Goal: Task Accomplishment & Management: Complete application form

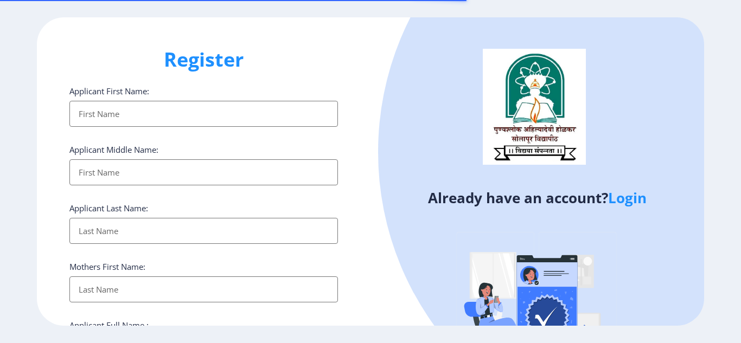
select select
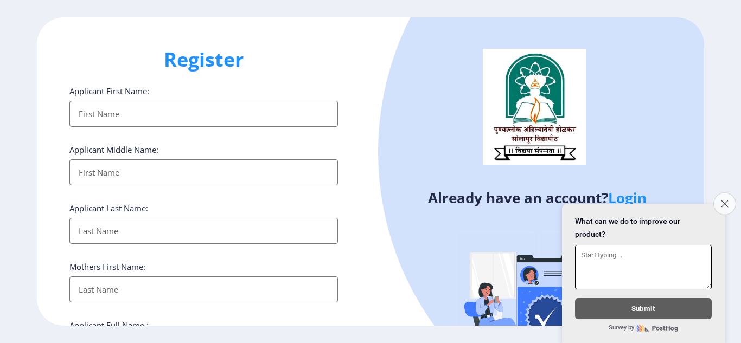
click at [726, 200] on icon "Close survey" at bounding box center [724, 203] width 7 height 7
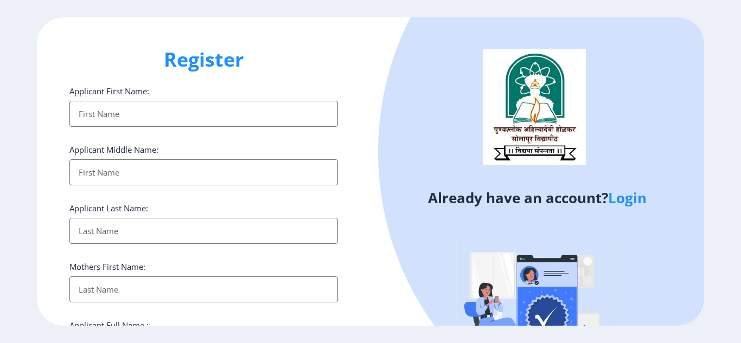
click at [634, 200] on link "Login" at bounding box center [627, 198] width 39 height 20
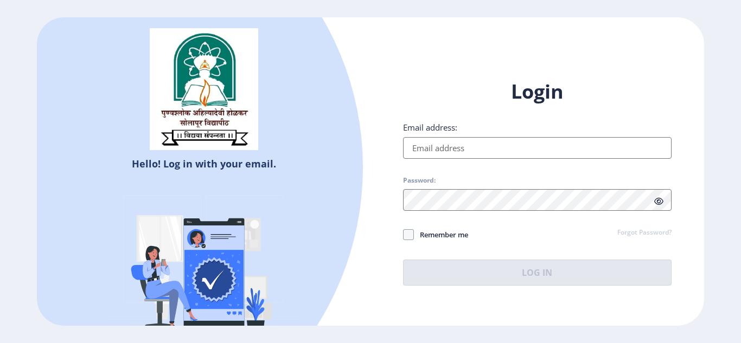
click at [427, 150] on input "Email address:" at bounding box center [537, 148] width 269 height 22
type input "[EMAIL_ADDRESS][DOMAIN_NAME]"
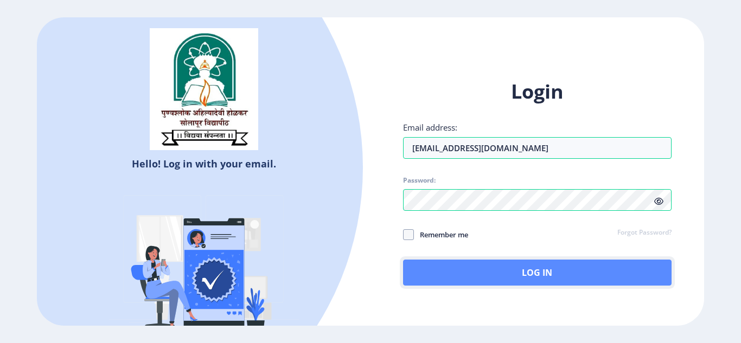
click at [543, 275] on button "Log In" at bounding box center [537, 273] width 269 height 26
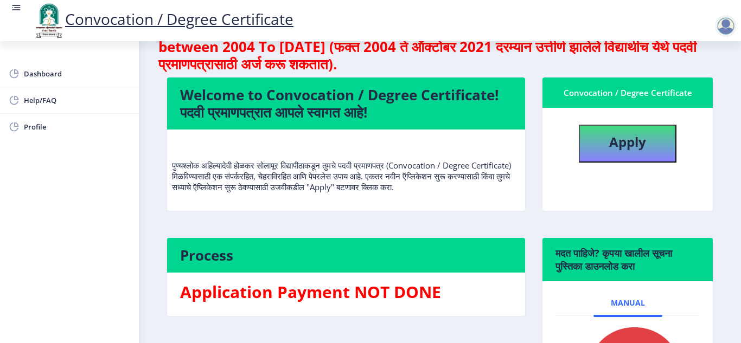
scroll to position [54, 0]
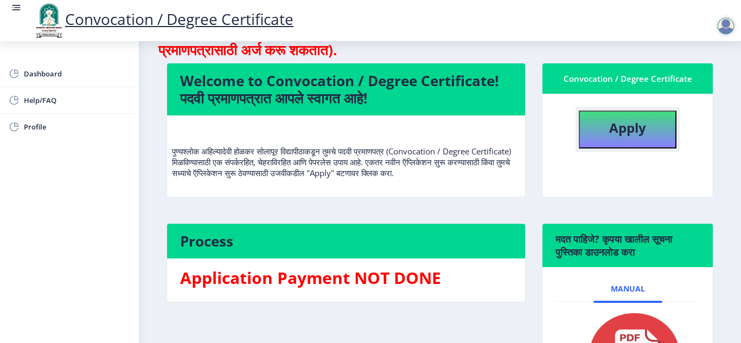
click at [621, 132] on b "Apply" at bounding box center [627, 128] width 37 height 18
select select
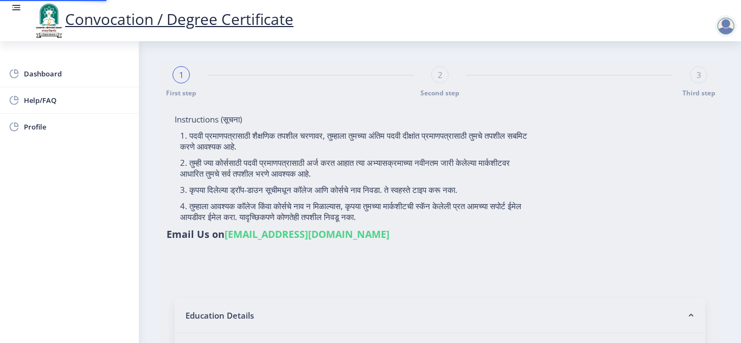
type input "2011032500131441"
select select "Regular"
select select "2014"
select select "March"
select select "SECOND CLASS"
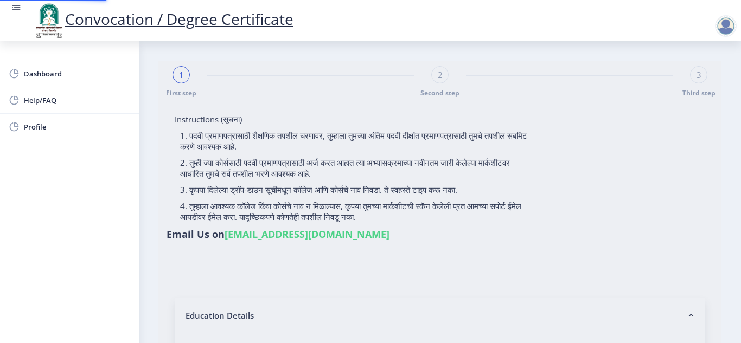
type input "109833"
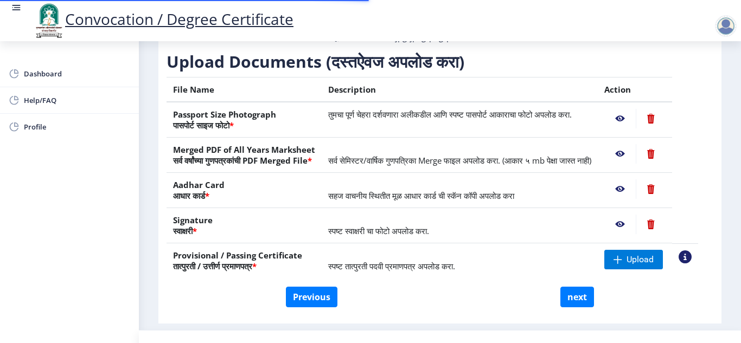
scroll to position [205, 0]
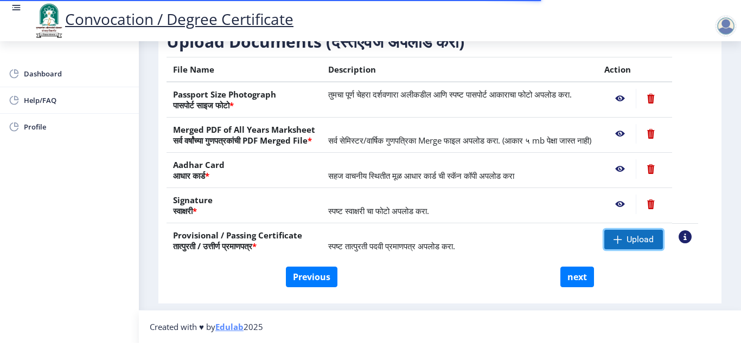
click at [640, 241] on span "Upload" at bounding box center [640, 239] width 27 height 11
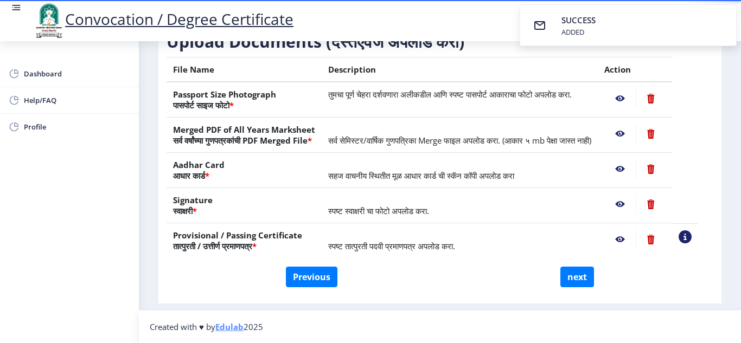
click at [675, 269] on div "Previous next" at bounding box center [440, 277] width 531 height 21
click at [577, 278] on button "next" at bounding box center [577, 277] width 34 height 21
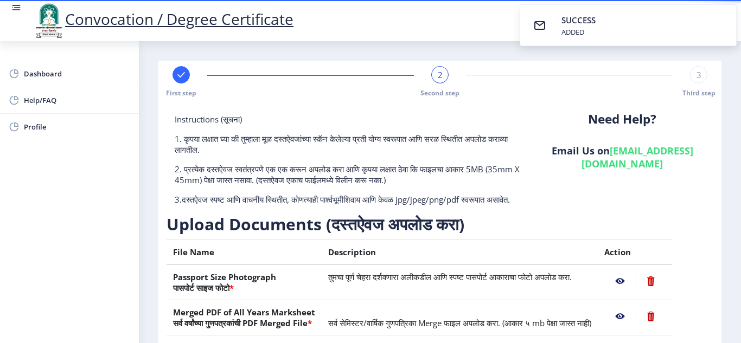
select select
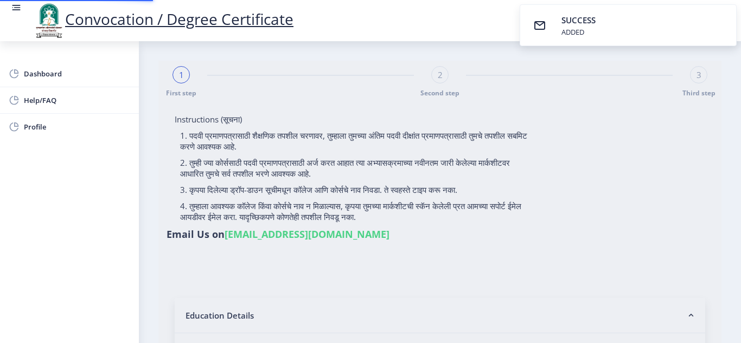
select select
type input "2011032500131441"
select select "Regular"
select select "2014"
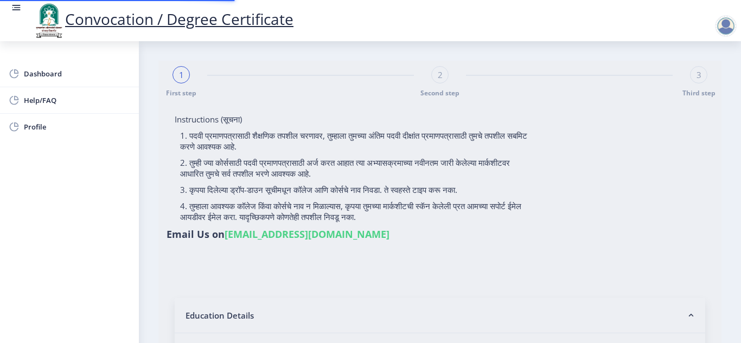
select select "March"
select select "SECOND CLASS"
type input "109833"
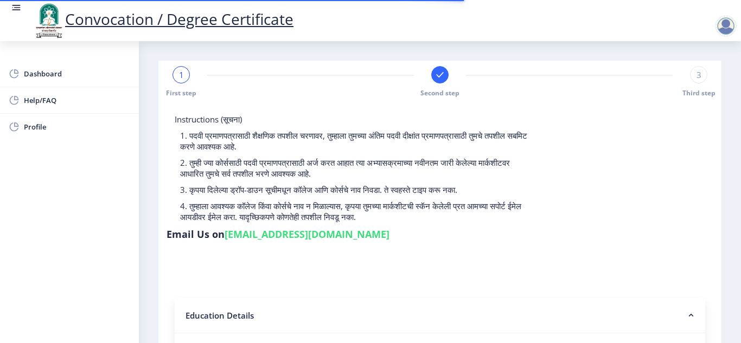
select select
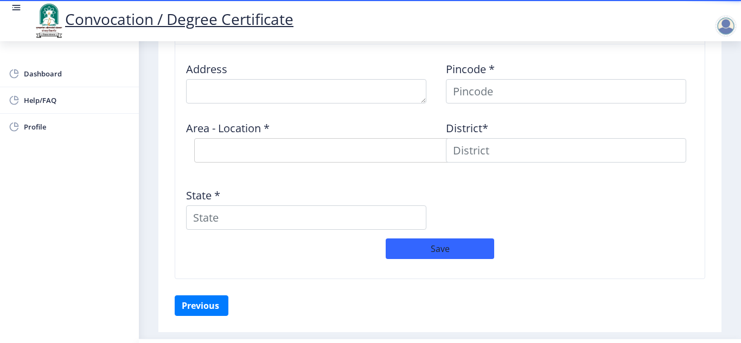
scroll to position [877, 0]
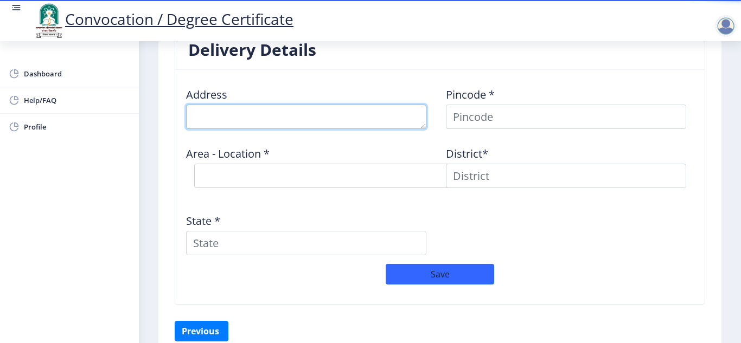
click at [259, 123] on textarea at bounding box center [306, 117] width 240 height 24
type textarea "a"
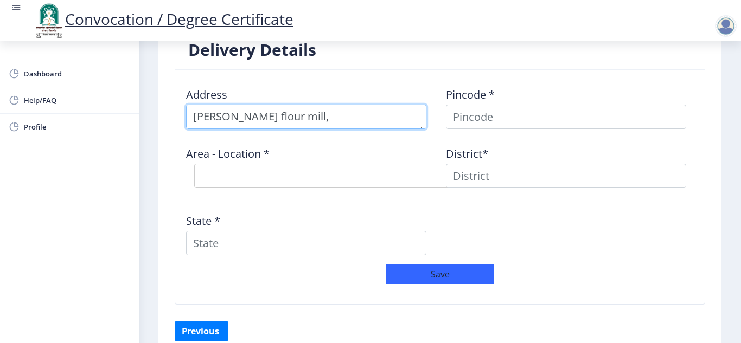
click at [385, 119] on textarea at bounding box center [306, 117] width 240 height 24
type textarea "Laxmi flour mill, Sujaynagar-12, Akluj"
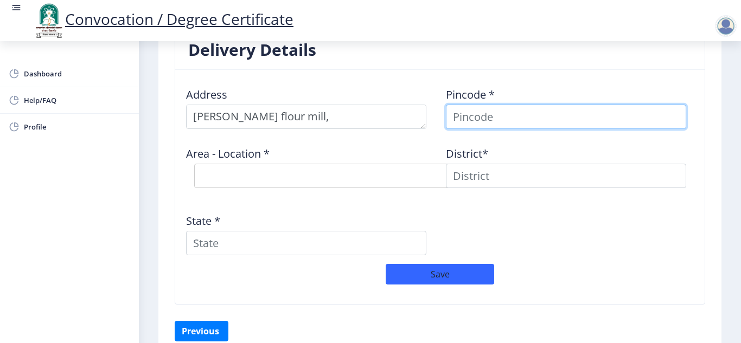
click at [493, 122] on input at bounding box center [566, 117] width 240 height 24
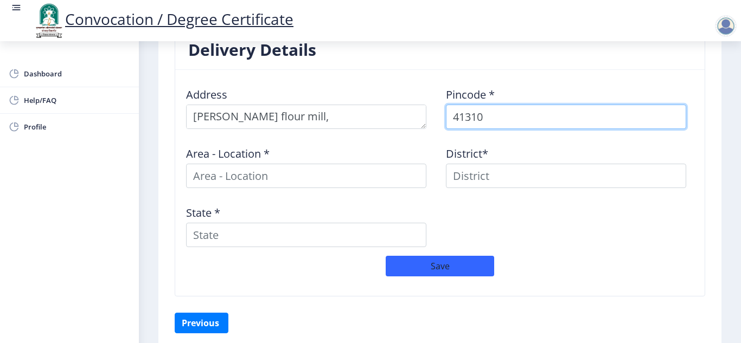
type input "413101"
select select
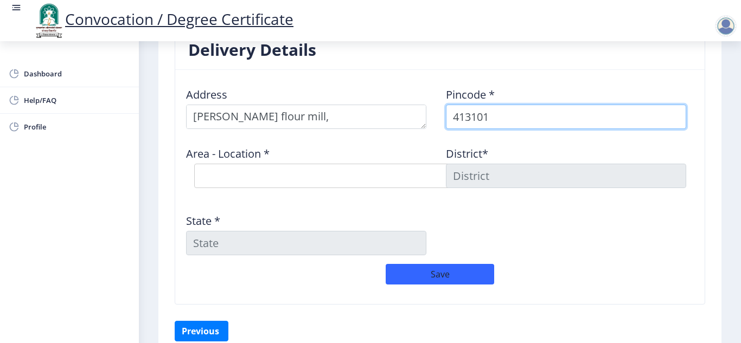
type input "413101"
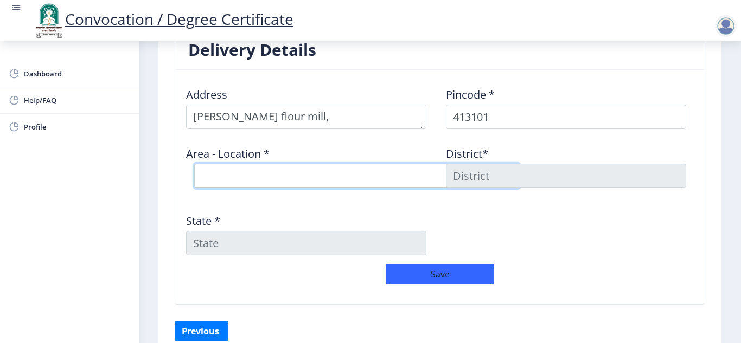
click at [268, 171] on select "Select Area Location Akluj S.O Bagechiwadi B.O Chakore B.O Kondbhav B.O Malewad…" at bounding box center [357, 176] width 326 height 24
select select "1: Object"
click at [194, 164] on select "Select Area Location Akluj S.O Bagechiwadi B.O Chakore B.O Kondbhav B.O Malewad…" at bounding box center [357, 176] width 326 height 24
type input "SOLAPUR"
type input "Maharashtra"
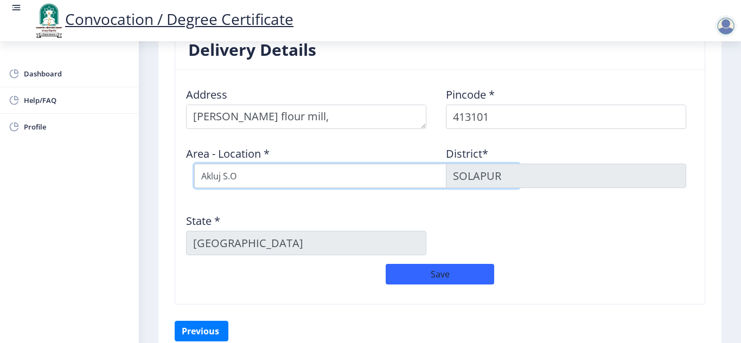
click at [263, 175] on select "Select Area Location Akluj S.O Bagechiwadi B.O Chakore B.O Kondbhav B.O Malewad…" at bounding box center [357, 176] width 326 height 24
click at [194, 164] on select "Select Area Location Akluj S.O Bagechiwadi B.O Chakore B.O Kondbhav B.O Malewad…" at bounding box center [357, 176] width 326 height 24
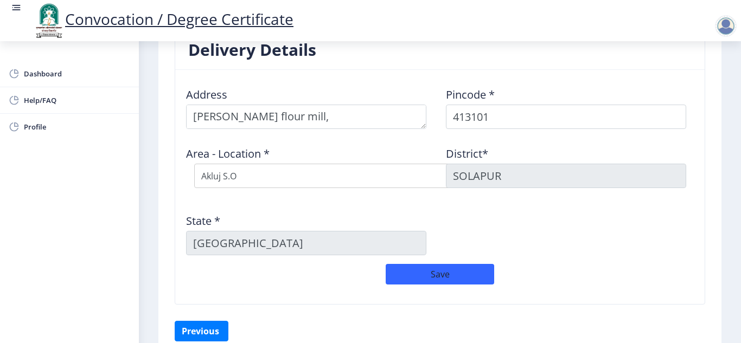
click at [541, 228] on div "Address Pincode * 413101 Area - Location * Select Area Location Akluj S.O Bagec…" at bounding box center [440, 172] width 520 height 186
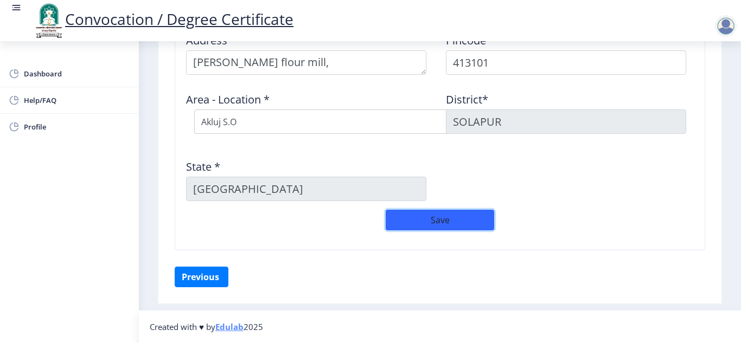
click at [430, 220] on button "Save" at bounding box center [440, 220] width 109 height 21
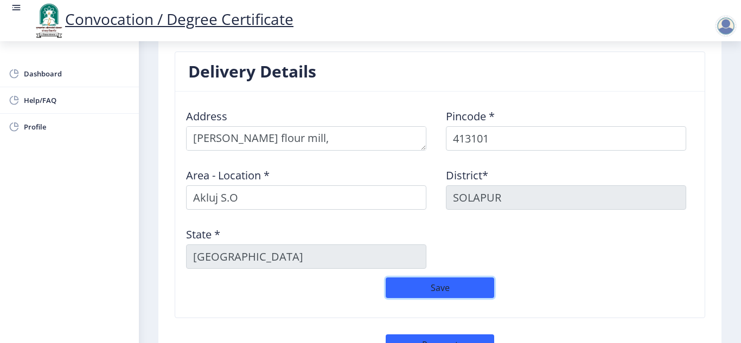
scroll to position [868, 0]
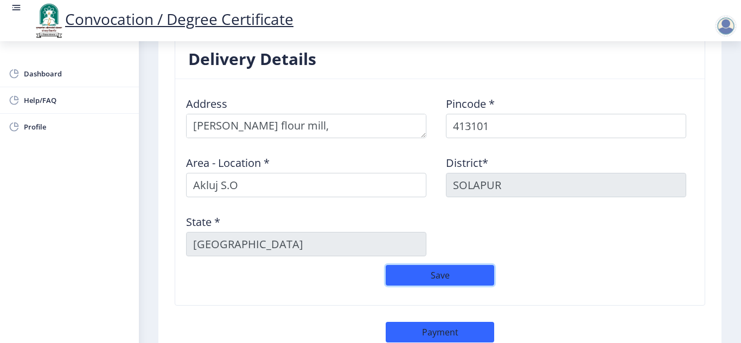
click at [463, 275] on button "Save" at bounding box center [440, 275] width 109 height 21
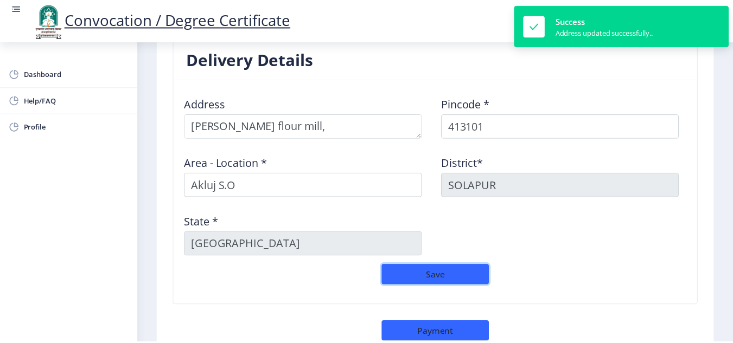
scroll to position [955, 0]
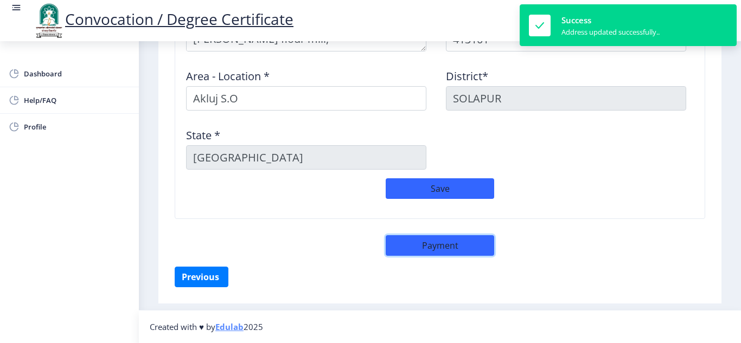
click at [442, 247] on button "Payment" at bounding box center [440, 245] width 109 height 21
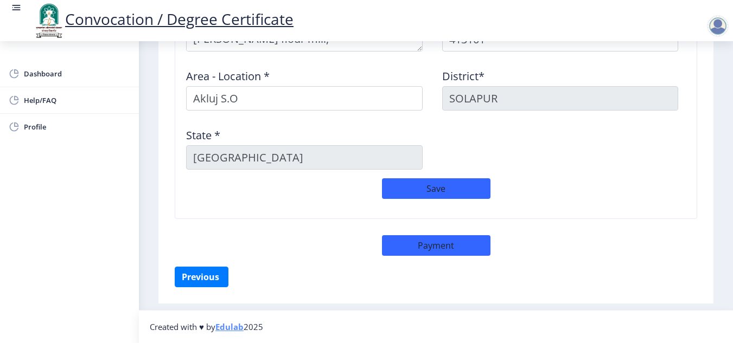
select select "sealed"
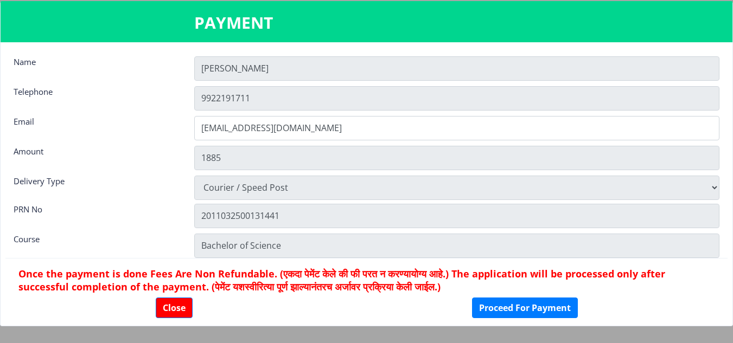
click at [331, 318] on nb-card-footer "Once the payment is done Fees Are Non Refundable. (एकदा पेमेंट केले की फी परत न…" at bounding box center [366, 292] width 722 height 69
click at [511, 310] on button "Proceed For Payment" at bounding box center [525, 308] width 106 height 21
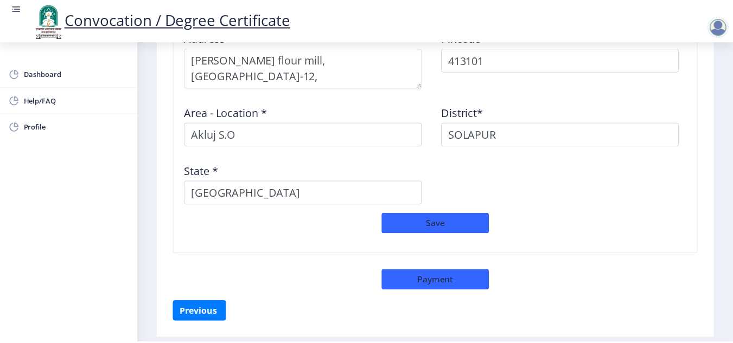
scroll to position [915, 0]
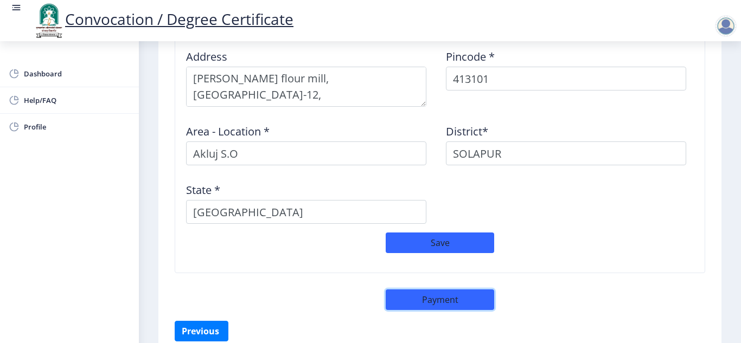
click at [437, 295] on button "Payment" at bounding box center [440, 300] width 109 height 21
select select "sealed"
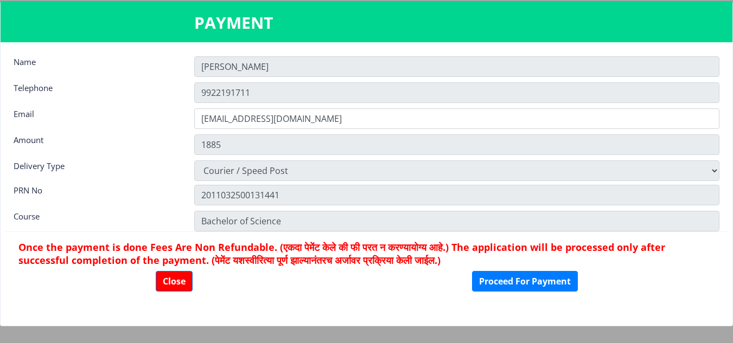
click at [707, 275] on div "Close Proceed For Payment" at bounding box center [366, 281] width 696 height 21
click at [527, 286] on button "Proceed For Payment" at bounding box center [525, 281] width 106 height 21
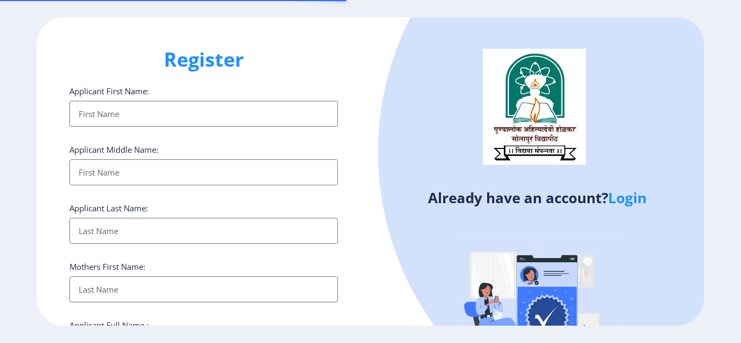
select select
click at [626, 202] on link "Login" at bounding box center [627, 198] width 39 height 20
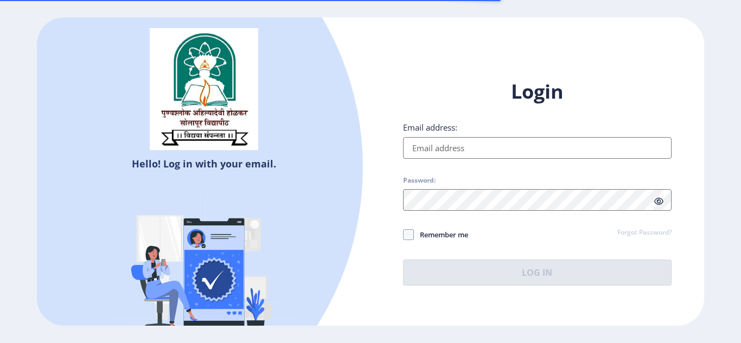
click at [429, 146] on input "Email address:" at bounding box center [537, 148] width 269 height 22
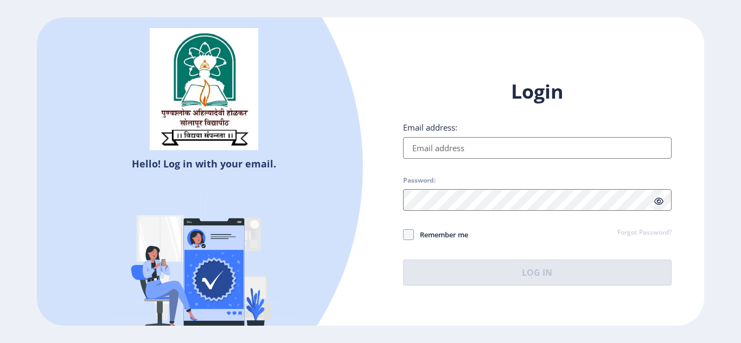
type input "[EMAIL_ADDRESS][DOMAIN_NAME]"
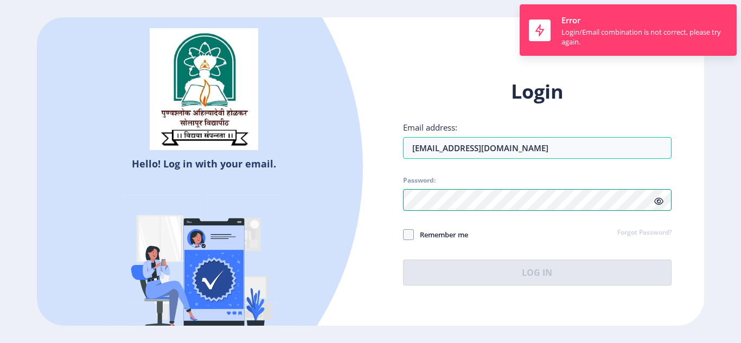
click at [397, 207] on div "Login Email address: deepaliadat@gmail.com Password: Remember me Forgot Passwor…" at bounding box center [538, 190] width 334 height 257
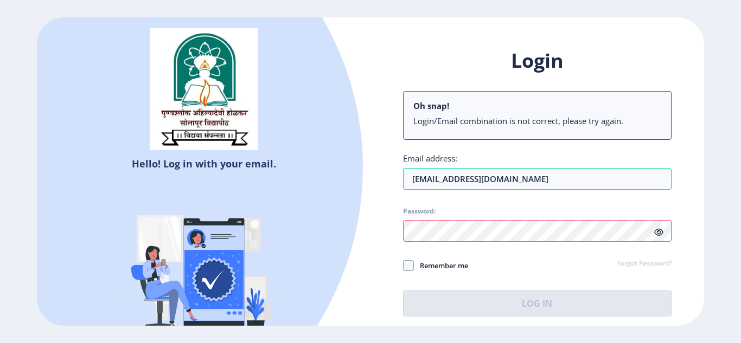
click at [354, 119] on div at bounding box center [66, 167] width 593 height 593
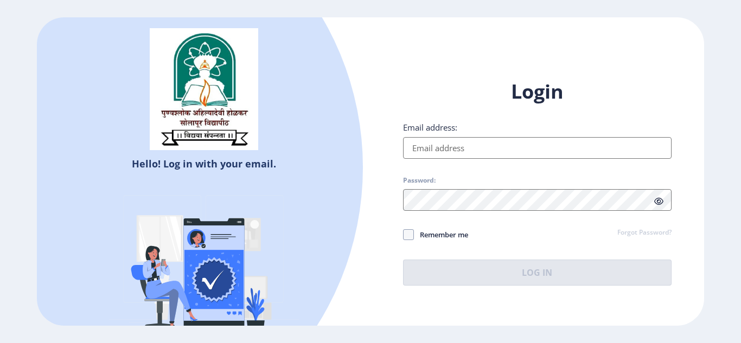
click at [426, 146] on input "Email address:" at bounding box center [537, 148] width 269 height 22
type input "[EMAIL_ADDRESS][DOMAIN_NAME]"
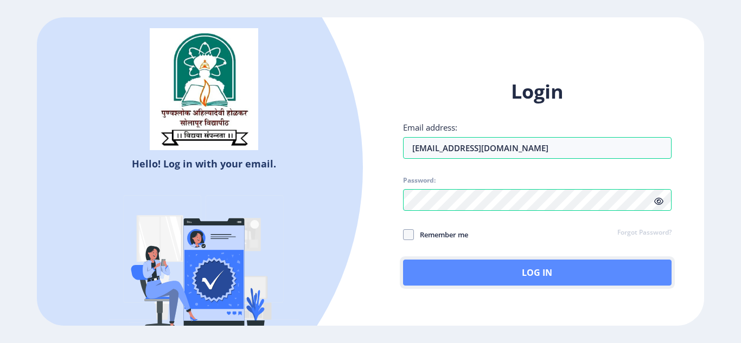
click at [547, 278] on button "Log In" at bounding box center [537, 273] width 269 height 26
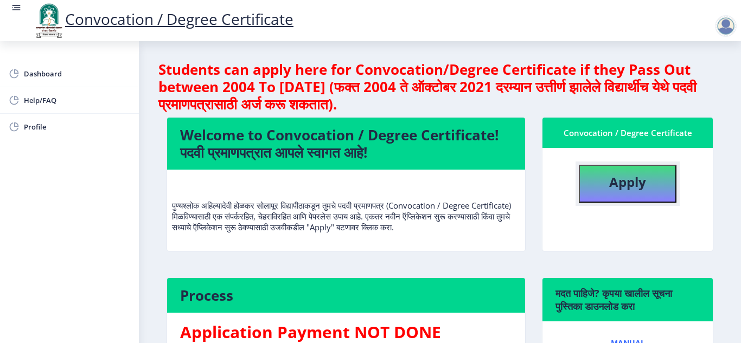
click at [619, 183] on b "Apply" at bounding box center [627, 182] width 37 height 18
select select
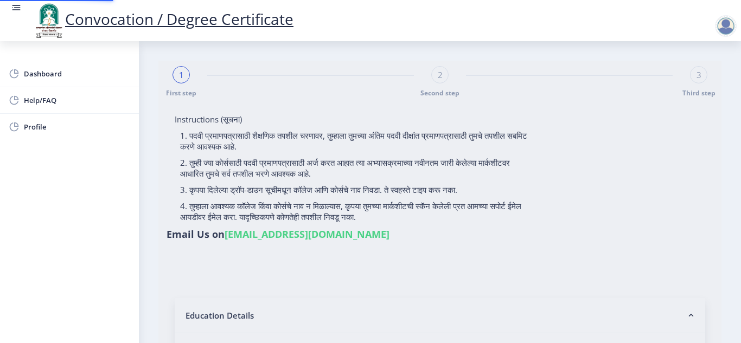
type input "2011032500131441"
select select "Regular"
select select "2014"
select select "March"
select select "SECOND CLASS"
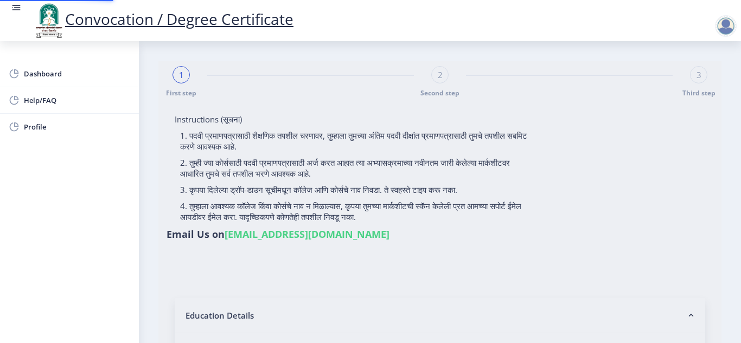
type input "109833"
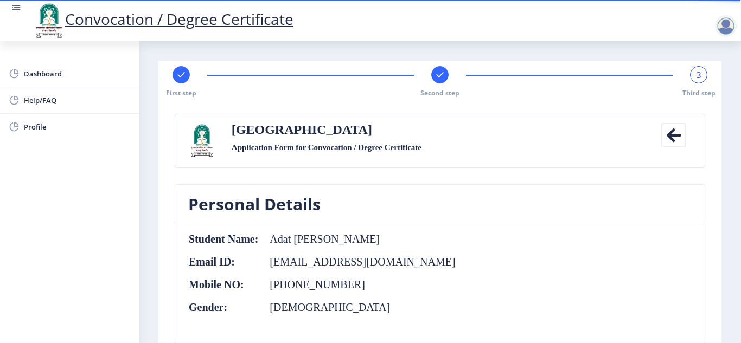
click at [701, 75] on div "3" at bounding box center [698, 74] width 17 height 17
click at [700, 76] on div "3" at bounding box center [698, 74] width 17 height 17
click at [544, 237] on nb-card-body "Student Name: Adat Deepali Mahesh Email ID: deepaliadat@gmail.com Mobile NO: +9…" at bounding box center [440, 284] width 530 height 119
click at [65, 104] on span "Help/FAQ" at bounding box center [77, 100] width 106 height 13
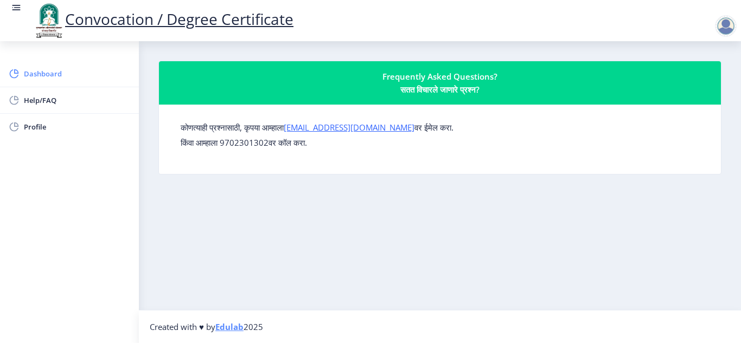
click at [47, 73] on span "Dashboard" at bounding box center [77, 73] width 106 height 13
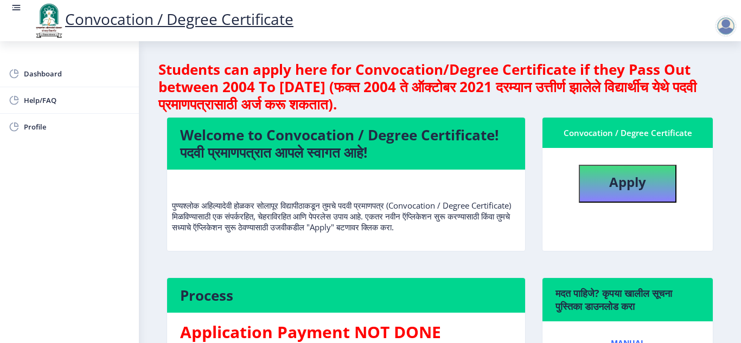
click at [728, 30] on div at bounding box center [726, 26] width 22 height 22
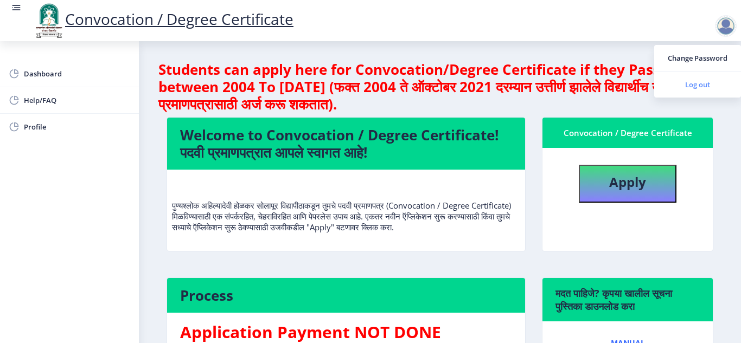
click at [697, 82] on span "Log out" at bounding box center [697, 84] width 69 height 13
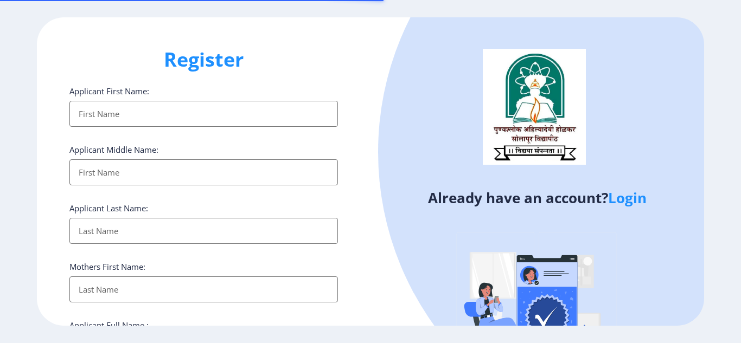
select select
click at [638, 202] on link "Login" at bounding box center [627, 198] width 39 height 20
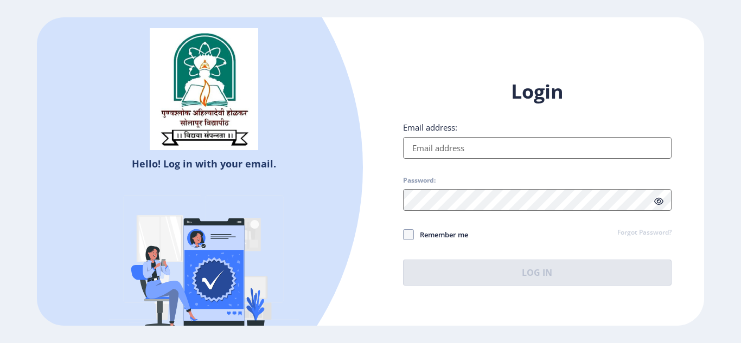
click at [455, 153] on input "Email address:" at bounding box center [537, 148] width 269 height 22
type input "[EMAIL_ADDRESS][DOMAIN_NAME]"
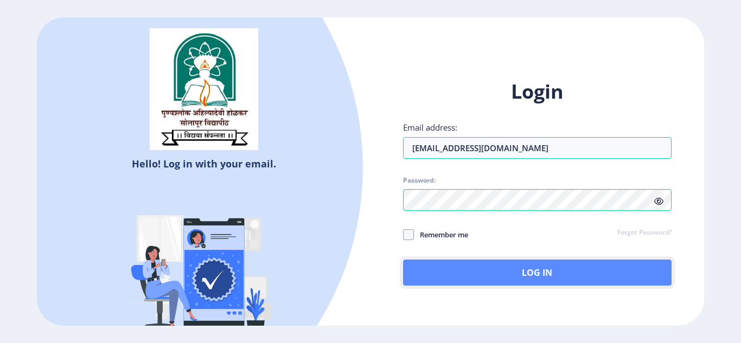
click at [477, 281] on button "Log In" at bounding box center [537, 273] width 269 height 26
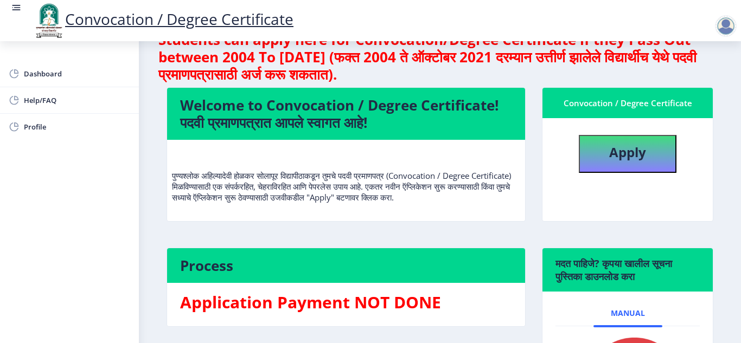
scroll to position [54, 0]
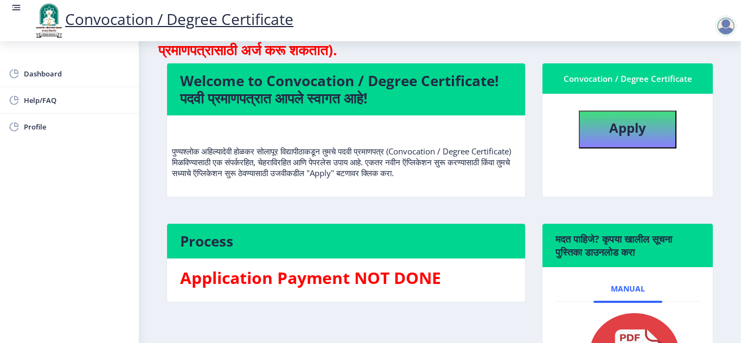
click at [386, 281] on h3 "Application Payment NOT DONE" at bounding box center [346, 278] width 332 height 22
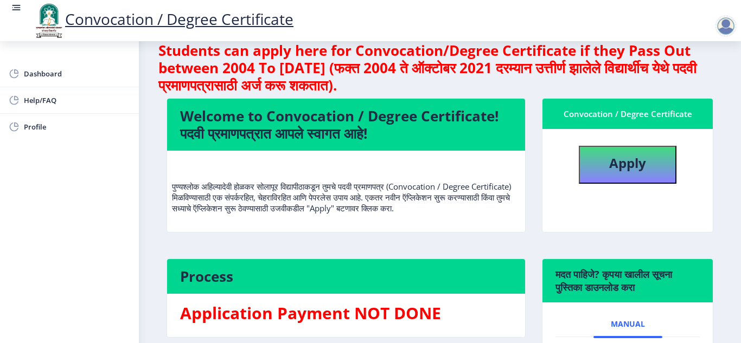
scroll to position [0, 0]
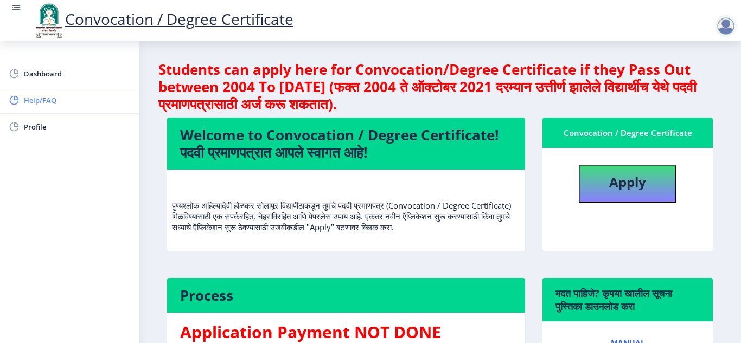
click at [38, 105] on span "Help/FAQ" at bounding box center [77, 100] width 106 height 13
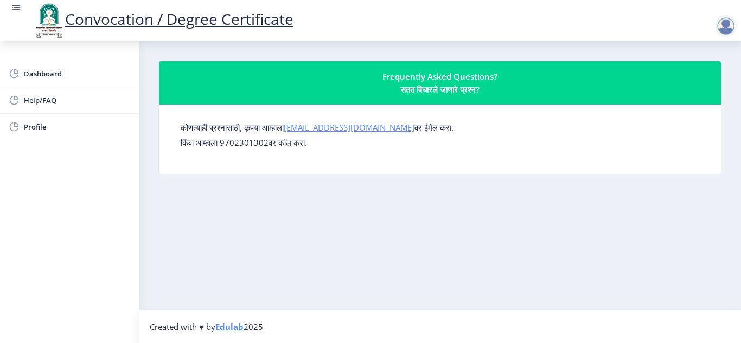
click at [371, 130] on link "[EMAIL_ADDRESS][DOMAIN_NAME]" at bounding box center [349, 127] width 131 height 11
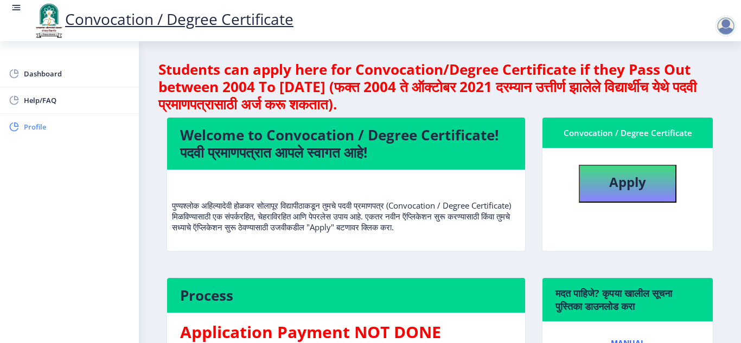
click at [27, 125] on span "Profile" at bounding box center [77, 126] width 106 height 13
select select
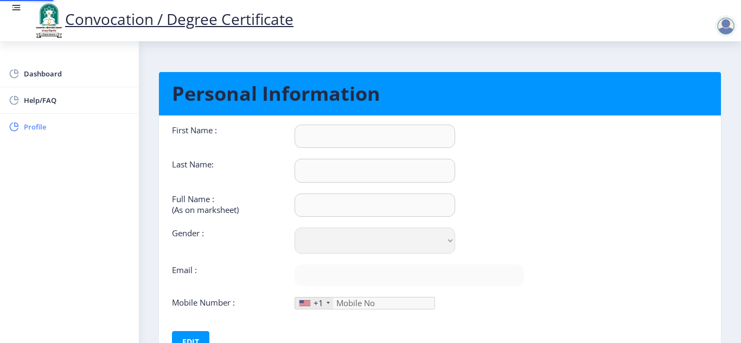
type input "[PERSON_NAME]"
type input "Adat"
type input "Adat [PERSON_NAME]"
select select "[DEMOGRAPHIC_DATA]"
type input "[EMAIL_ADDRESS][DOMAIN_NAME]"
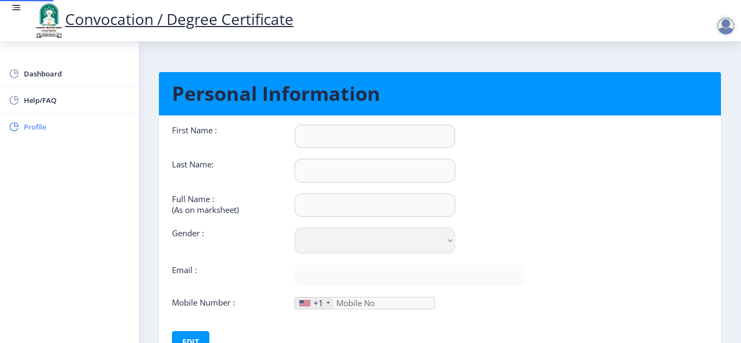
type input "9922191711"
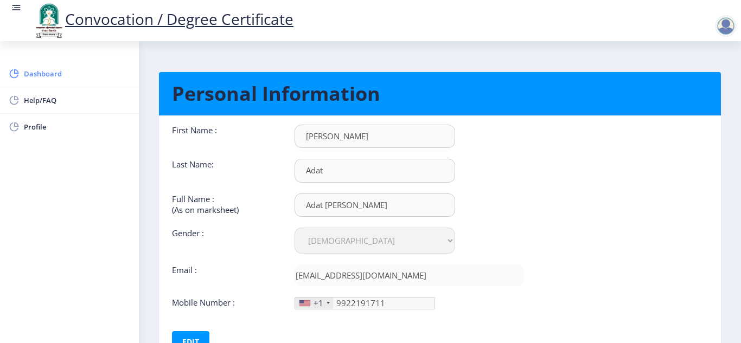
click at [44, 71] on span "Dashboard" at bounding box center [77, 73] width 106 height 13
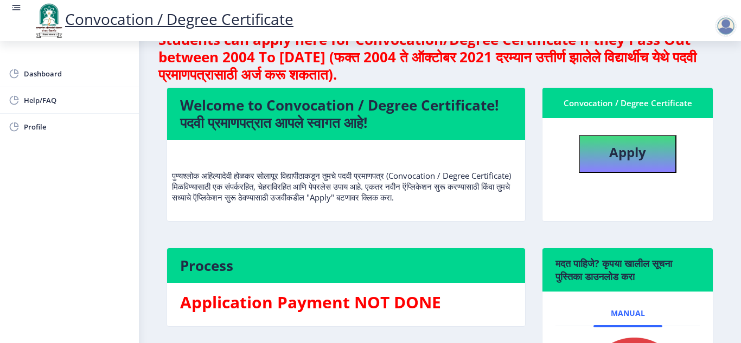
scroll to position [54, 0]
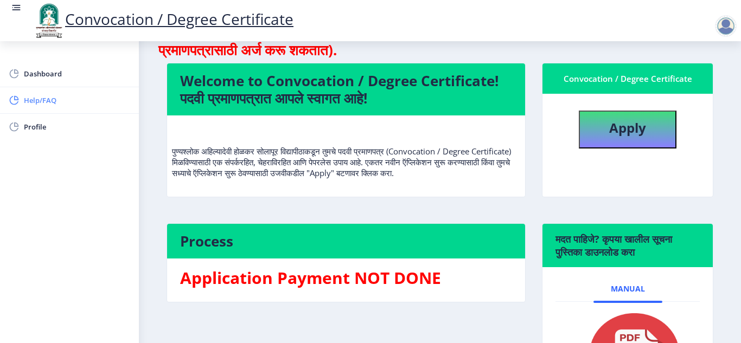
click at [48, 104] on span "Help/FAQ" at bounding box center [77, 100] width 106 height 13
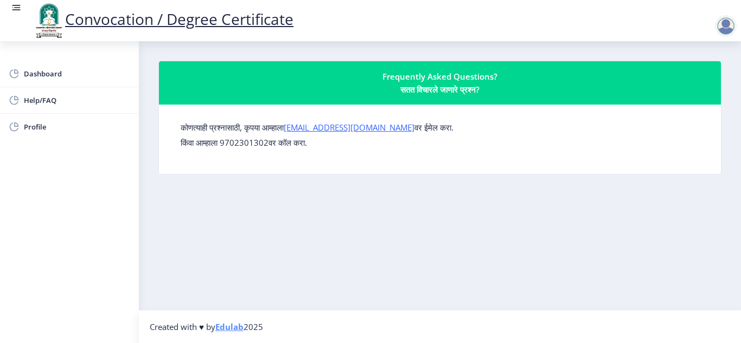
click at [401, 231] on nb-layout-column "Frequently Asked Questions? सतत विचारले जाणारे प्रश्न? कोणत्याही प्रश्नासाठी, क…" at bounding box center [440, 175] width 602 height 269
click at [307, 129] on link "[EMAIL_ADDRESS][DOMAIN_NAME]" at bounding box center [349, 127] width 131 height 11
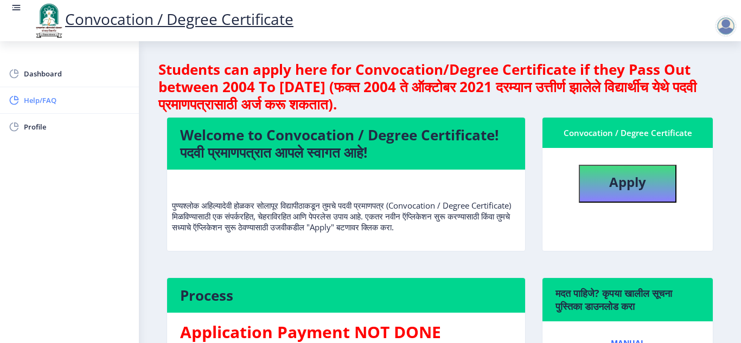
click at [44, 102] on span "Help/FAQ" at bounding box center [77, 100] width 106 height 13
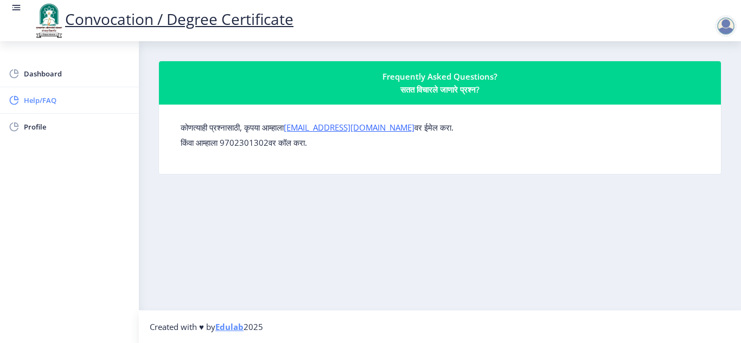
click at [33, 107] on link "Help/FAQ" at bounding box center [69, 100] width 139 height 26
click at [58, 106] on span "Help/FAQ" at bounding box center [77, 100] width 106 height 13
click at [63, 76] on span "Dashboard" at bounding box center [77, 73] width 106 height 13
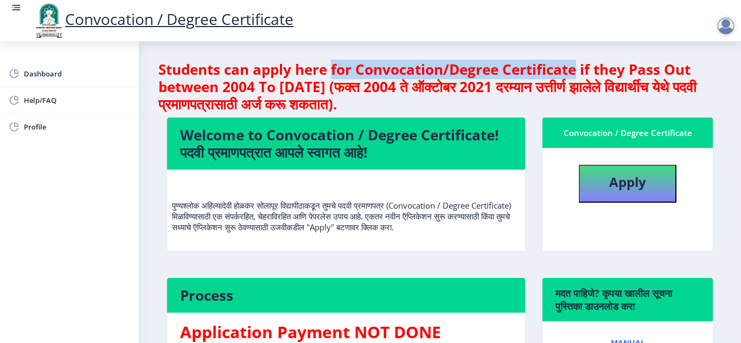
drag, startPoint x: 333, startPoint y: 70, endPoint x: 578, endPoint y: 69, distance: 245.2
click at [578, 69] on h4 "Students can apply here for Convocation/Degree Certificate if they Pass Out bet…" at bounding box center [439, 87] width 563 height 52
copy h4 "for Convocation/Degree Certificate"
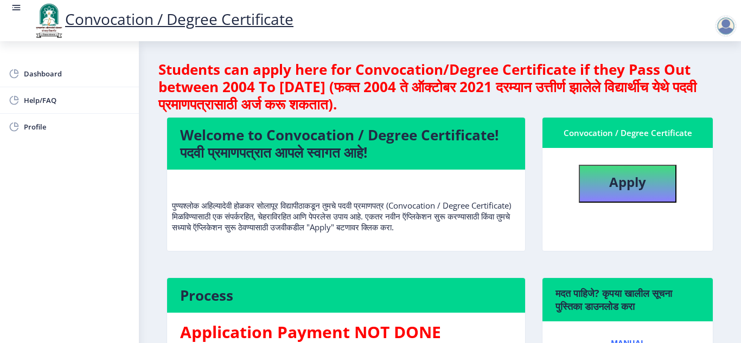
click at [726, 87] on nb-layout-column "Students can apply here for Convocation/Degree Certificate if they Pass Out bet…" at bounding box center [440, 266] width 602 height 451
click at [635, 175] on b "Apply" at bounding box center [627, 182] width 37 height 18
select select
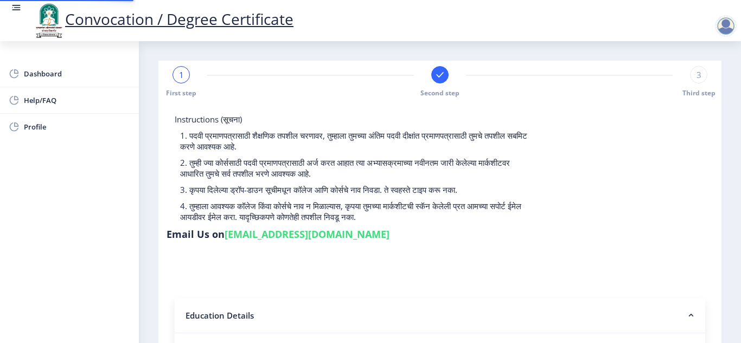
type input "2011032500131441"
select select "Regular"
select select "2014"
select select "March"
select select "SECOND CLASS"
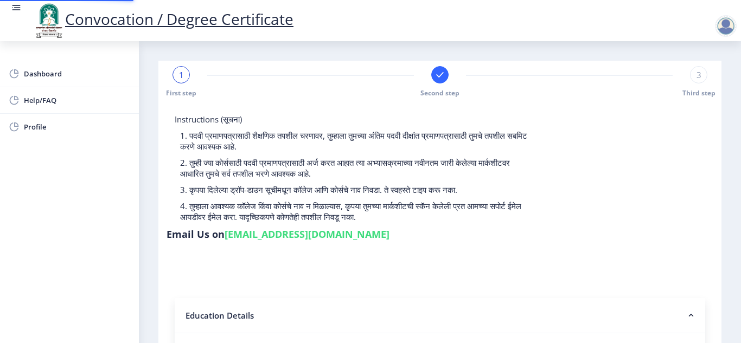
type input "109833"
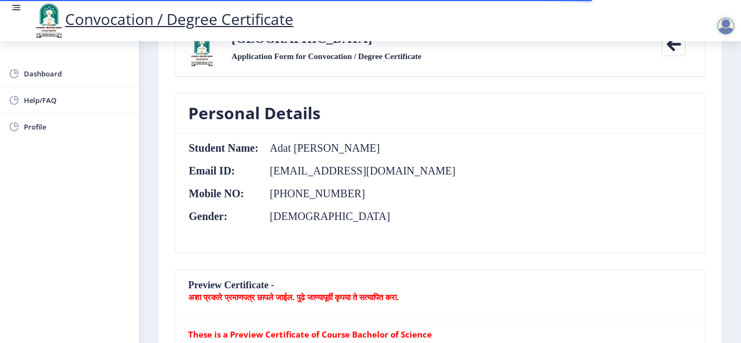
scroll to position [109, 0]
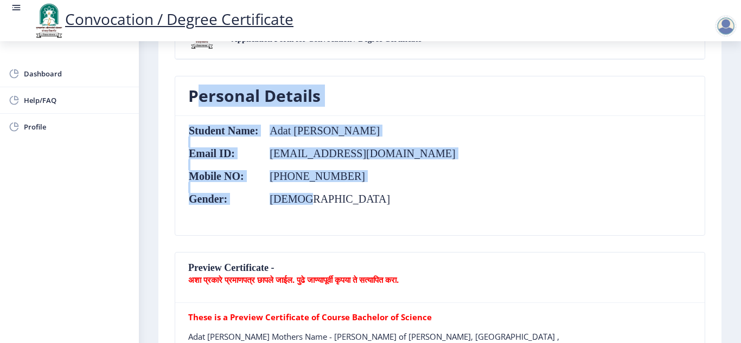
drag, startPoint x: 192, startPoint y: 97, endPoint x: 308, endPoint y: 201, distance: 156.4
click at [308, 201] on nb-card "Personal Details Student Name: Adat Deepali Mahesh Email ID: deepaliadat@gmail.…" at bounding box center [440, 156] width 531 height 160
copy nb-card "Personal Details Student Name: Adat Deepali Mahesh Email ID: deepaliadat@gmail.…"
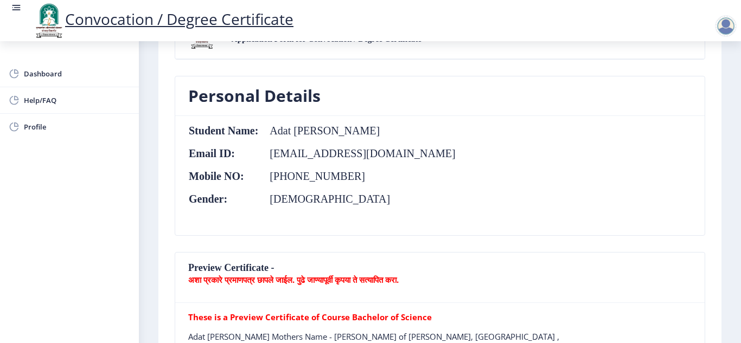
click at [464, 197] on nb-card-body "Student Name: Adat Deepali Mahesh Email ID: deepaliadat@gmail.com Mobile NO: +9…" at bounding box center [440, 175] width 530 height 119
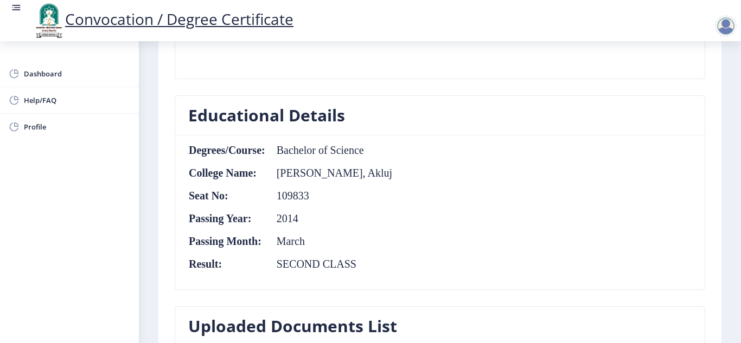
scroll to position [434, 0]
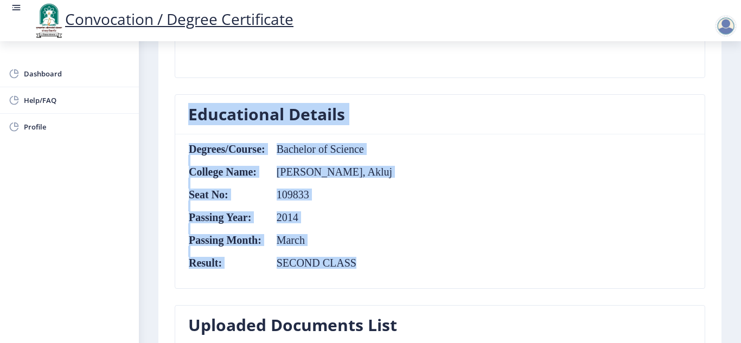
drag, startPoint x: 193, startPoint y: 131, endPoint x: 372, endPoint y: 260, distance: 220.7
click at [372, 260] on nb-card "Educational Details Degrees/Course: Bachelor of Science College Name: Shankarra…" at bounding box center [440, 191] width 531 height 195
copy nb-card "Educational Details Degrees/Course: Bachelor of Science College Name: Shankarra…"
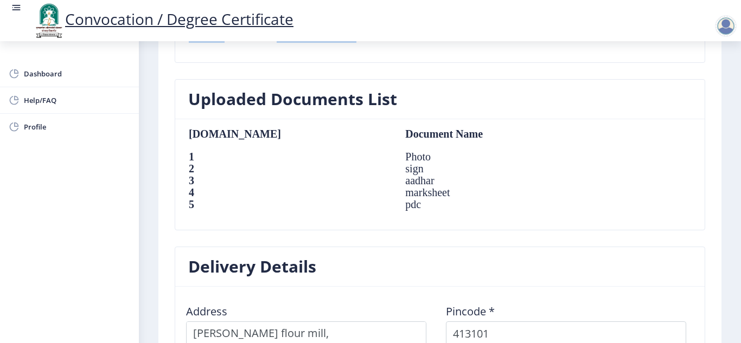
scroll to position [644, 0]
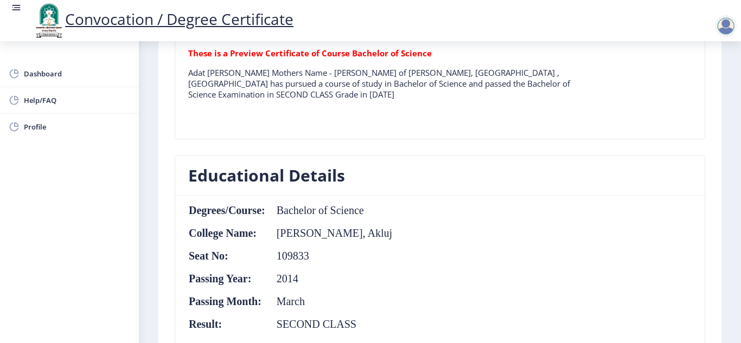
click at [499, 106] on tr "These is a Preview Certificate of Course Bachelor of Science Adat Deepali Mahes…" at bounding box center [389, 78] width 403 height 61
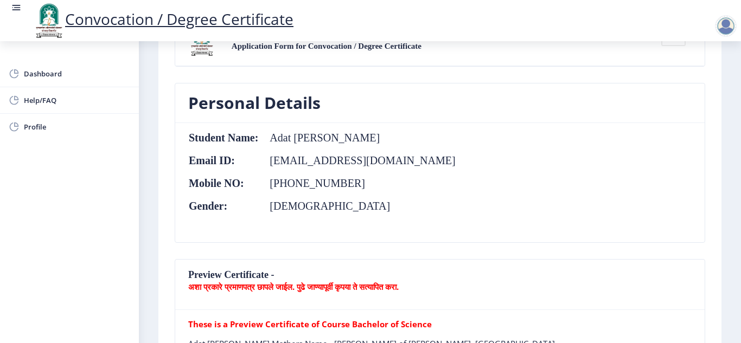
scroll to position [0, 0]
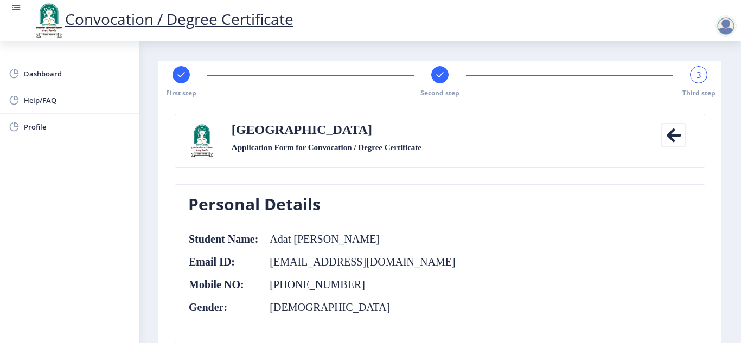
click at [698, 77] on span "3" at bounding box center [699, 74] width 5 height 11
click at [66, 77] on span "Dashboard" at bounding box center [77, 73] width 106 height 13
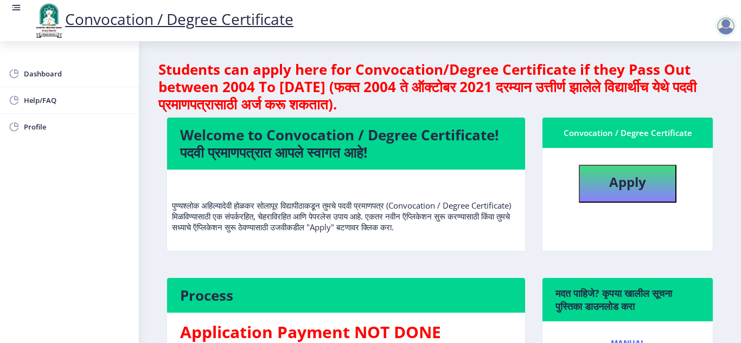
click at [728, 23] on div at bounding box center [726, 26] width 22 height 22
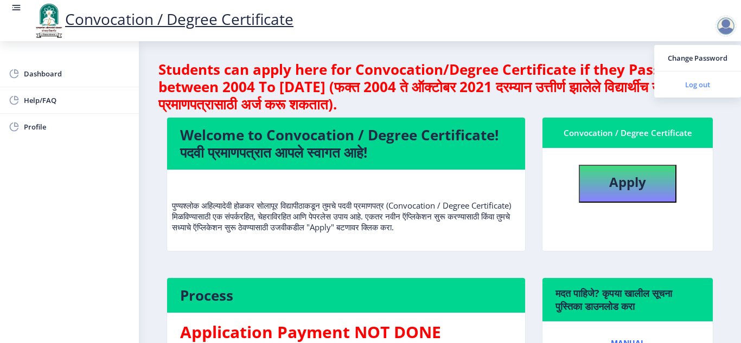
click at [689, 84] on span "Log out" at bounding box center [697, 84] width 69 height 13
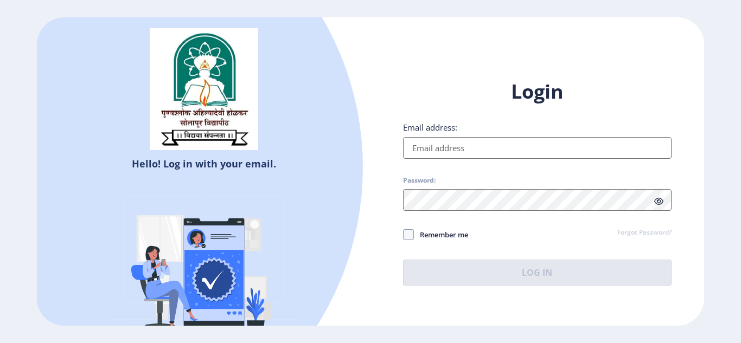
click at [450, 150] on input "Email address:" at bounding box center [537, 148] width 269 height 22
type input "[EMAIL_ADDRESS][DOMAIN_NAME]"
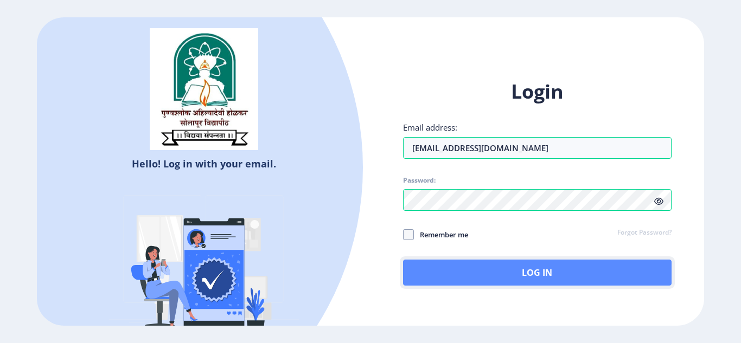
click at [496, 269] on button "Log In" at bounding box center [537, 273] width 269 height 26
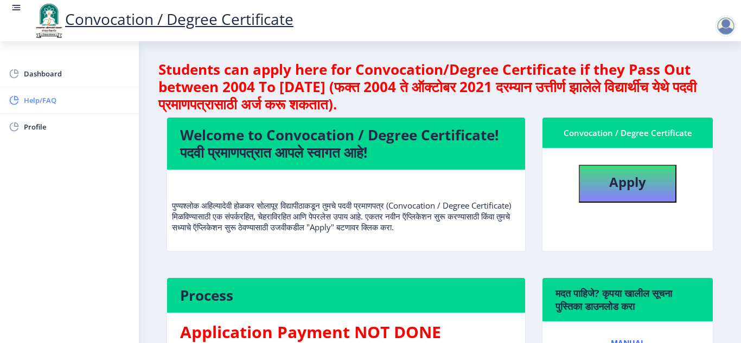
click at [39, 97] on span "Help/FAQ" at bounding box center [77, 100] width 106 height 13
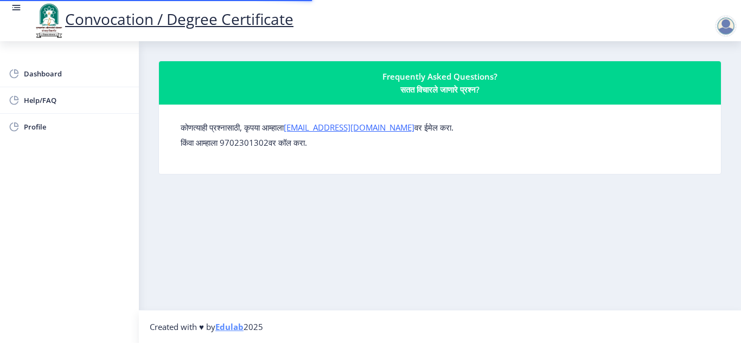
click at [72, 207] on div "Dashboard Help/FAQ Profile" at bounding box center [69, 192] width 139 height 302
click at [39, 125] on span "Profile" at bounding box center [77, 126] width 106 height 13
select select
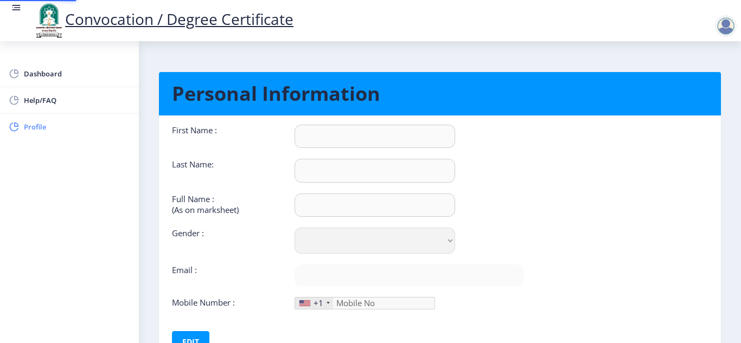
type input "[PERSON_NAME]"
type input "Adat"
type input "Adat [PERSON_NAME]"
select select "[DEMOGRAPHIC_DATA]"
type input "[EMAIL_ADDRESS][DOMAIN_NAME]"
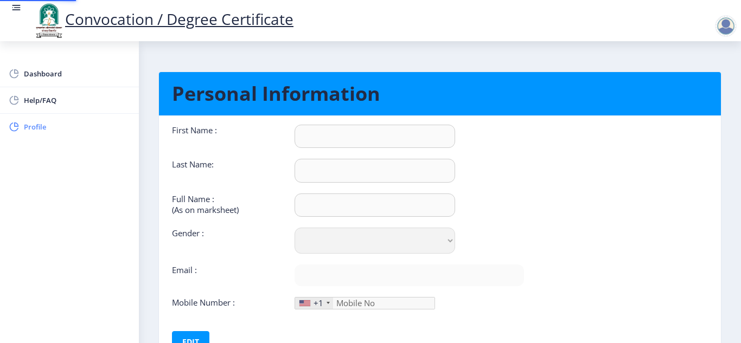
type input "9922191711"
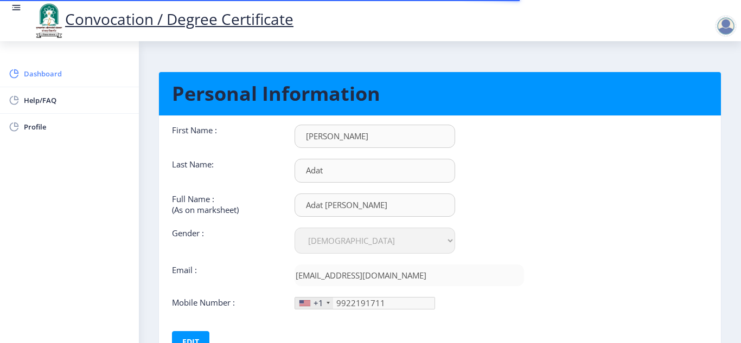
click at [33, 80] on span "Dashboard" at bounding box center [77, 73] width 106 height 13
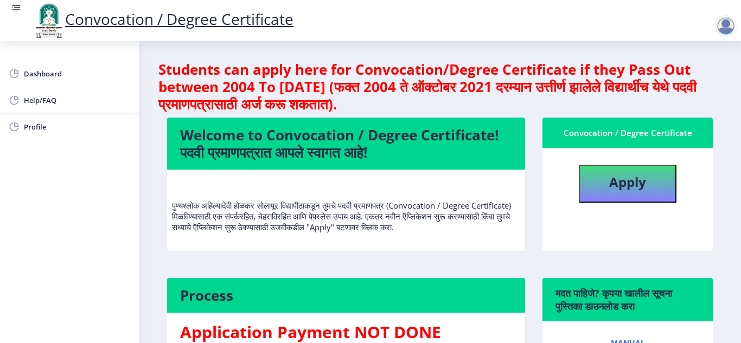
click at [728, 24] on div at bounding box center [726, 26] width 22 height 22
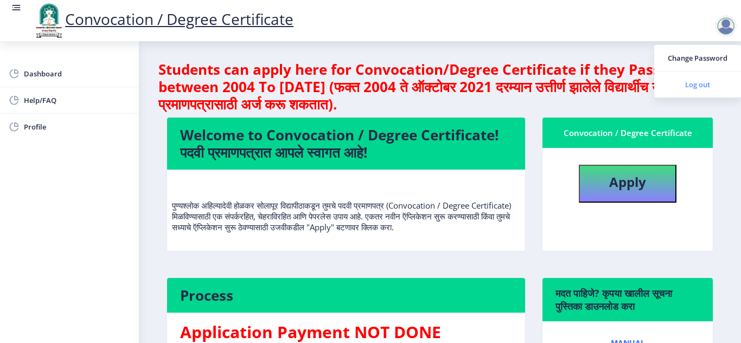
click at [693, 84] on span "Log out" at bounding box center [697, 84] width 69 height 13
